Goal: Navigation & Orientation: Find specific page/section

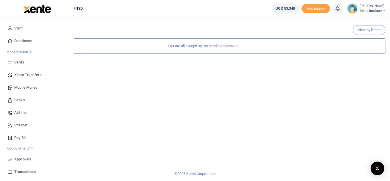
click at [27, 171] on span "Transactions" at bounding box center [25, 172] width 22 height 6
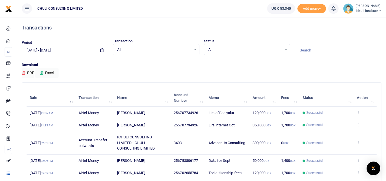
click at [366, 10] on span "Ichuli Institute" at bounding box center [369, 10] width 26 height 5
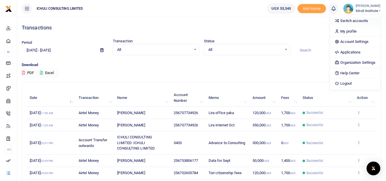
click at [350, 21] on link "Switch accounts" at bounding box center [355, 21] width 50 height 8
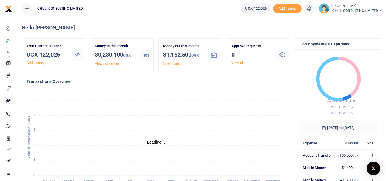
scroll to position [5, 5]
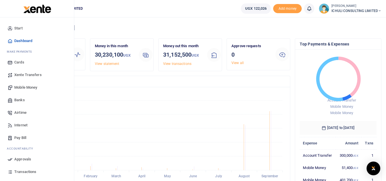
click at [31, 172] on span "Transactions" at bounding box center [25, 172] width 22 height 6
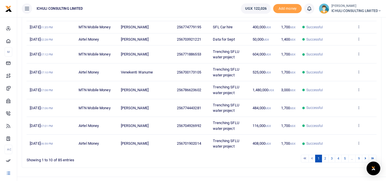
scroll to position [119, 0]
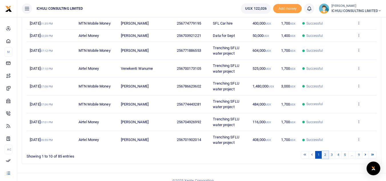
click at [324, 155] on link "2" at bounding box center [325, 155] width 7 height 8
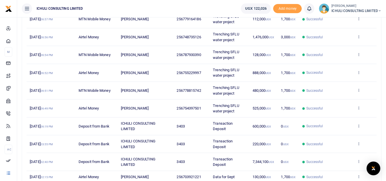
scroll to position [85, 0]
